Goal: Information Seeking & Learning: Learn about a topic

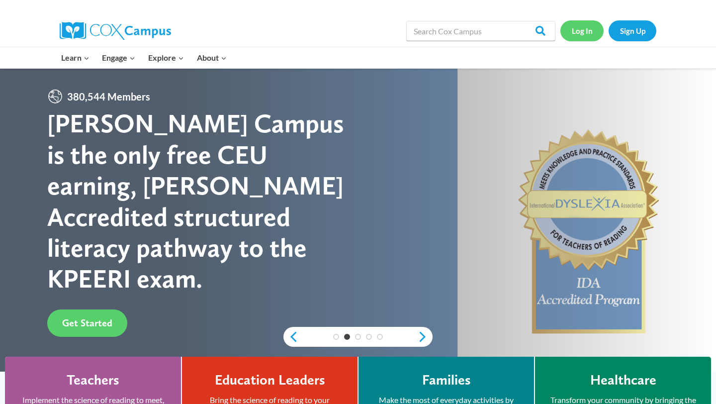
click at [581, 25] on link "Log In" at bounding box center [582, 30] width 43 height 20
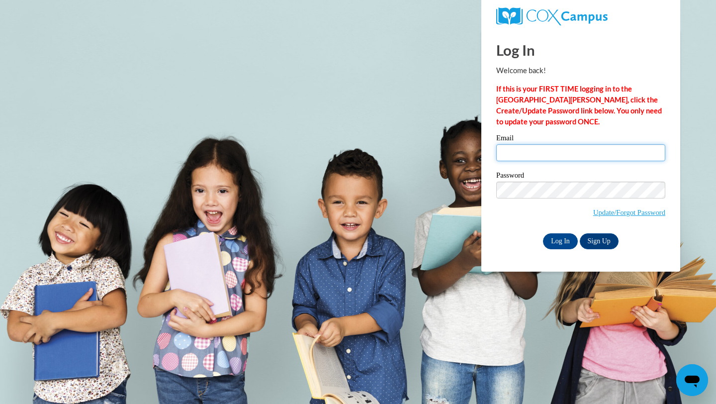
type input "ezmaccudde@waukesha.k12.wi.us"
click at [558, 249] on div "Log In Welcome back! If this is your FIRST TIME logging in to the NEW Cox Campu…" at bounding box center [581, 151] width 214 height 242
click at [557, 243] on input "Log In" at bounding box center [560, 241] width 35 height 16
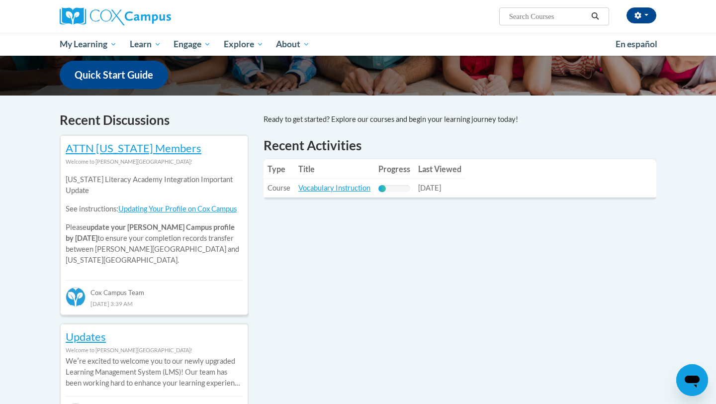
scroll to position [165, 0]
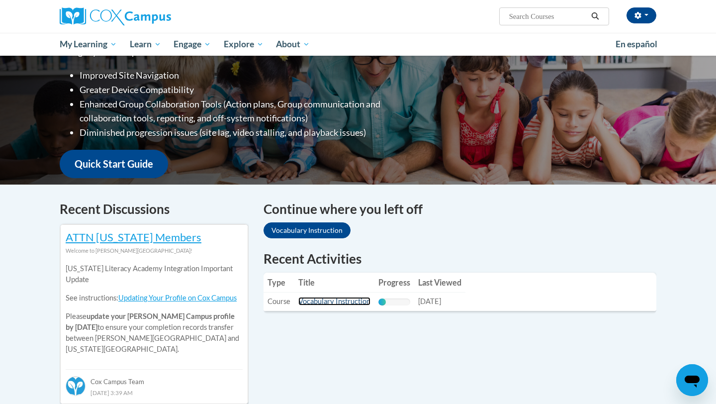
click at [332, 302] on link "Vocabulary Instruction" at bounding box center [334, 301] width 72 height 8
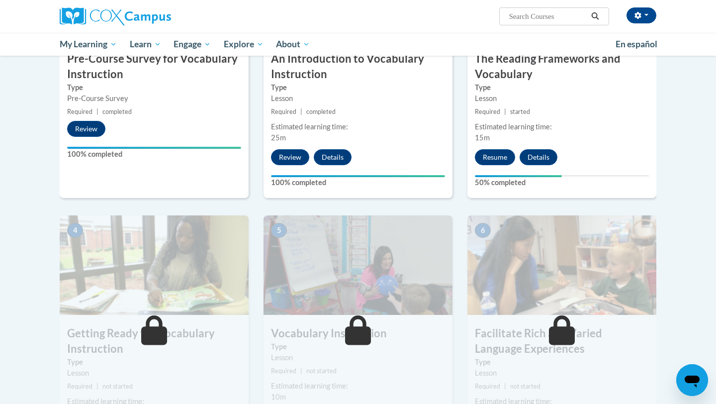
scroll to position [327, 0]
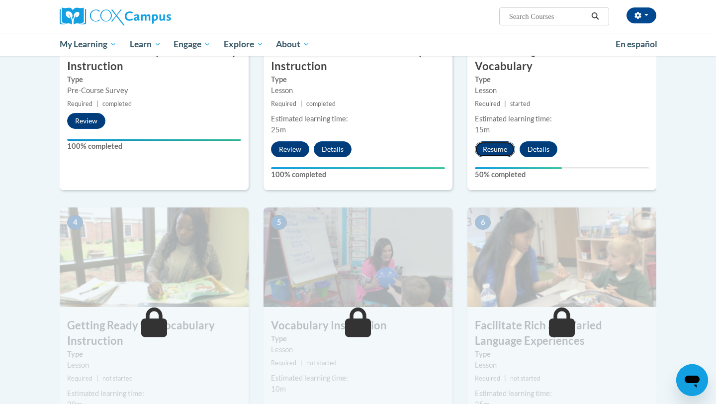
click at [490, 152] on button "Resume" at bounding box center [495, 149] width 40 height 16
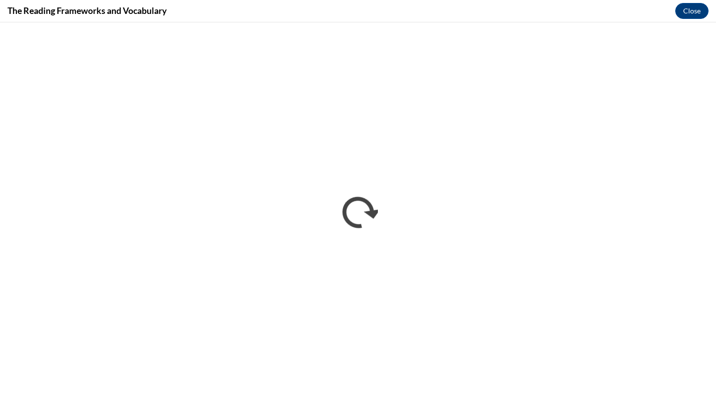
scroll to position [0, 0]
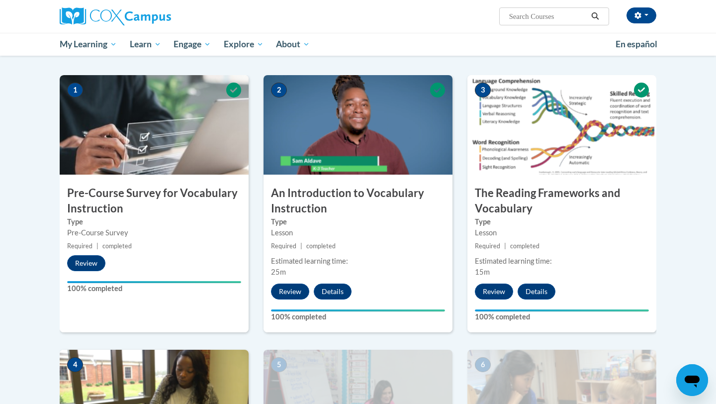
scroll to position [184, 0]
